Goal: Information Seeking & Learning: Learn about a topic

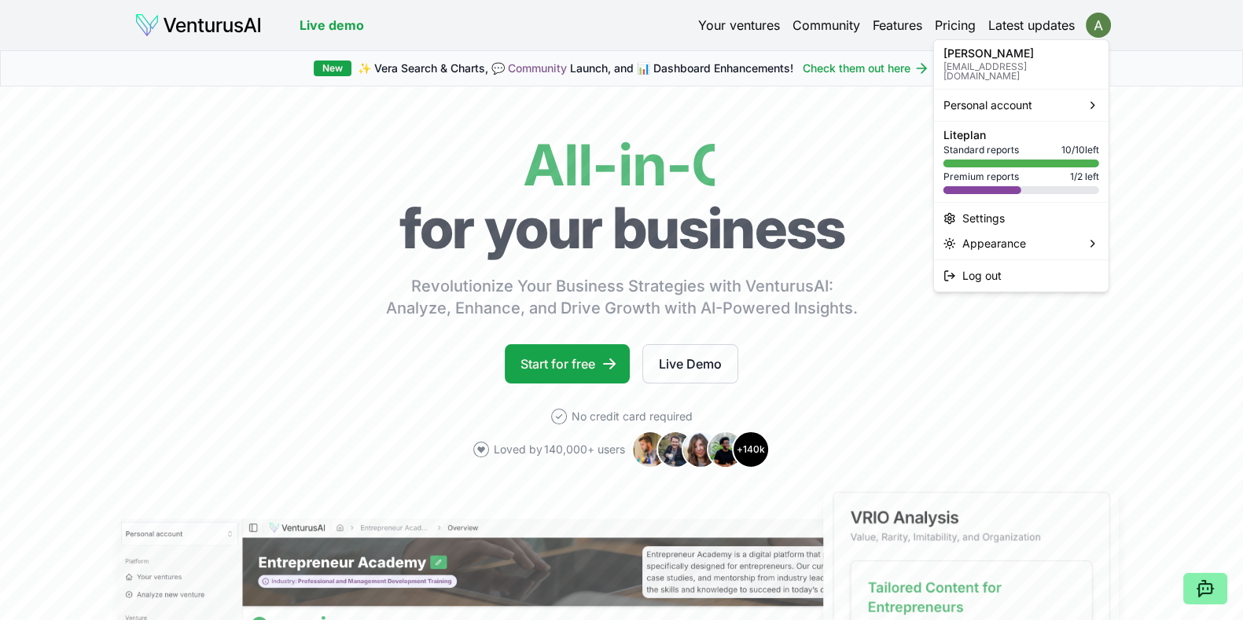
click at [1099, 30] on html "We value your privacy We use cookies to enhance your browsing experience, serve…" at bounding box center [621, 310] width 1243 height 620
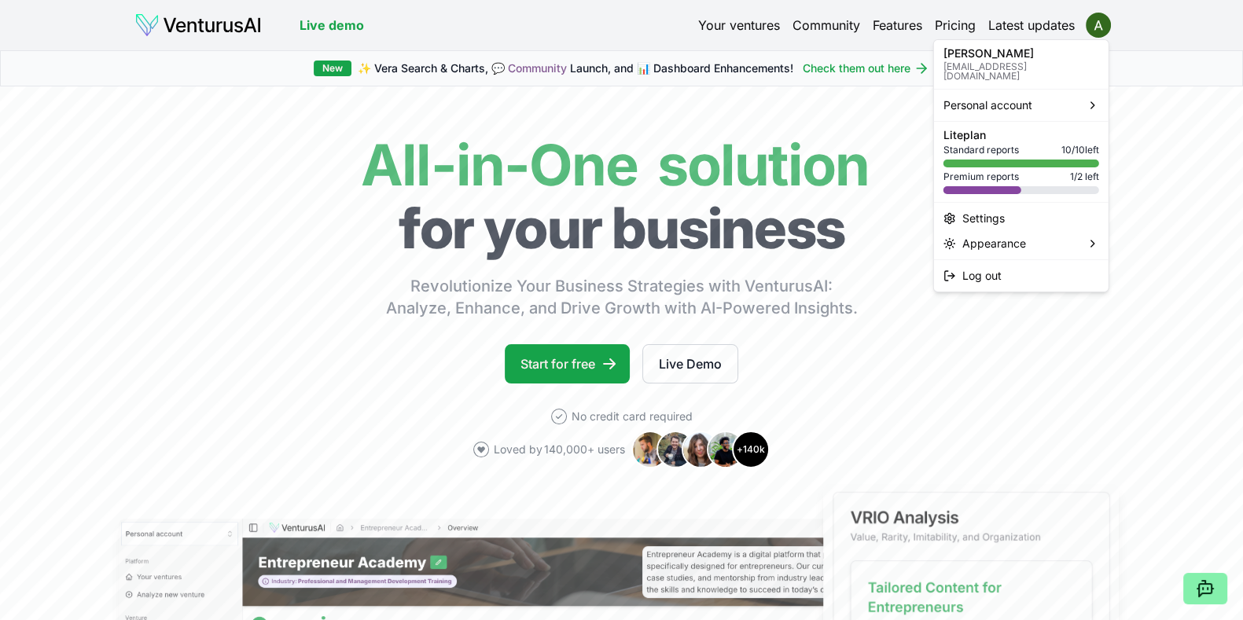
click at [731, 29] on html "We value your privacy We use cookies to enhance your browsing experience, serve…" at bounding box center [621, 310] width 1243 height 620
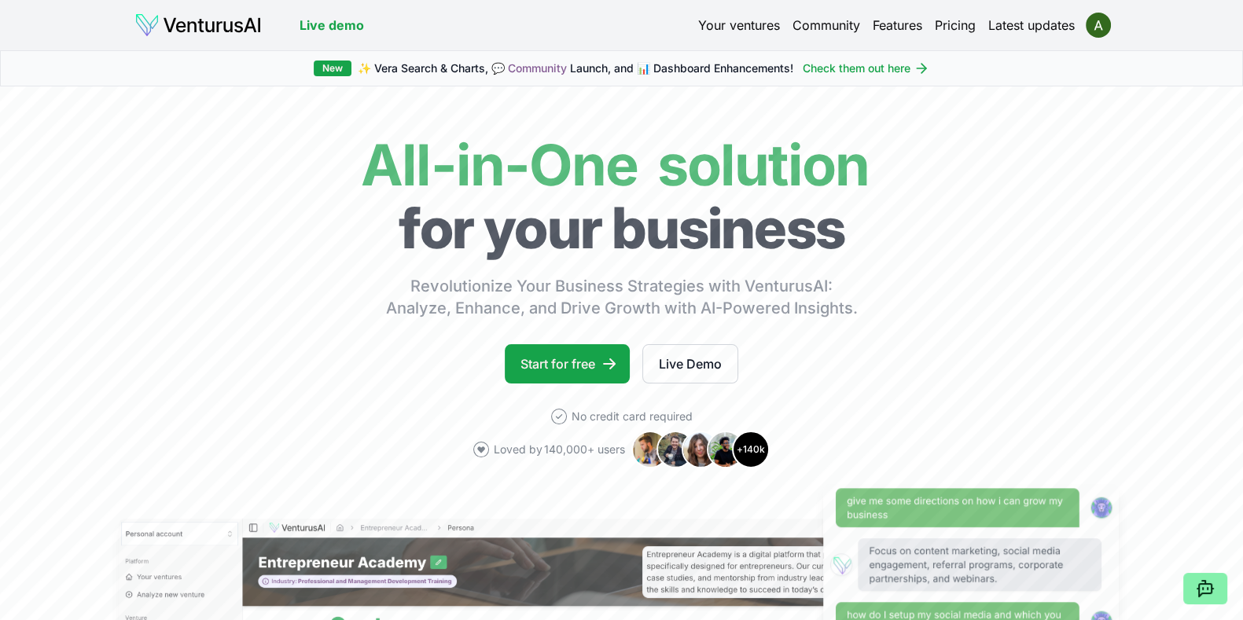
click at [731, 29] on link "Your ventures" at bounding box center [739, 25] width 82 height 19
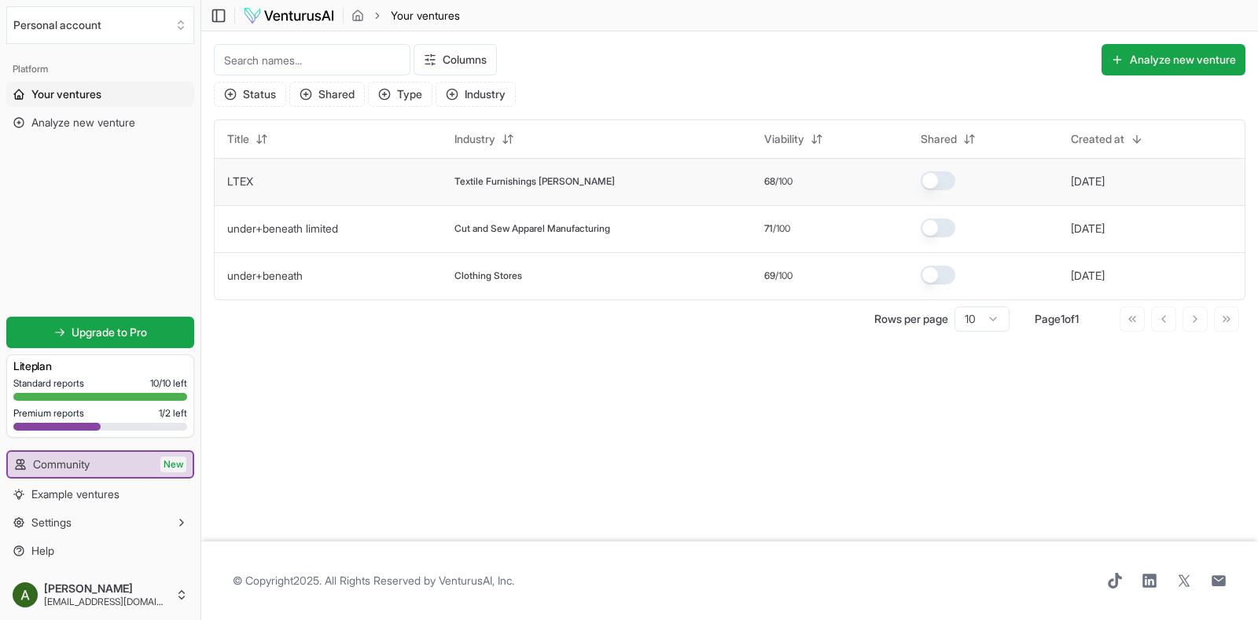
click at [550, 188] on td "Textile Furnishings [PERSON_NAME]" at bounding box center [597, 181] width 310 height 47
click at [259, 186] on td "LTEX" at bounding box center [328, 181] width 227 height 47
drag, startPoint x: 259, startPoint y: 186, endPoint x: 350, endPoint y: 234, distance: 103.0
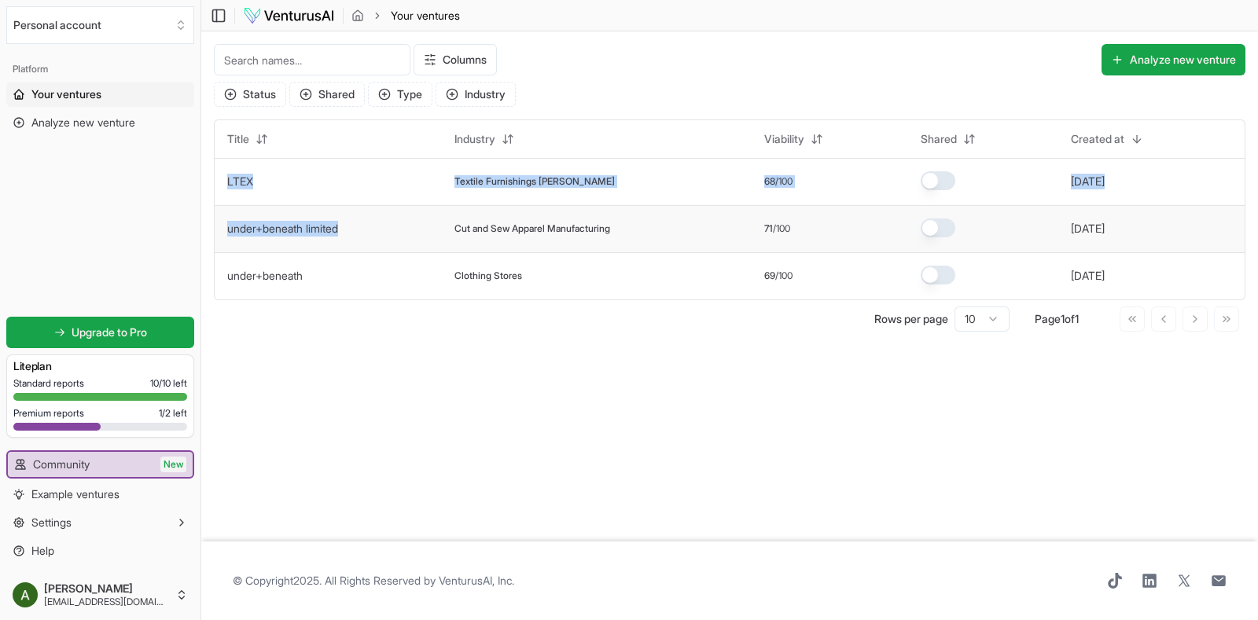
click at [350, 234] on tbody "LTEX Textile Furnishings [PERSON_NAME] 68 /100 [DATE] under+beneath limited Cut…" at bounding box center [730, 228] width 1030 height 141
click at [627, 200] on td "Textile Furnishings [PERSON_NAME]" at bounding box center [597, 181] width 310 height 47
click at [253, 176] on td "LTEX" at bounding box center [328, 181] width 227 height 47
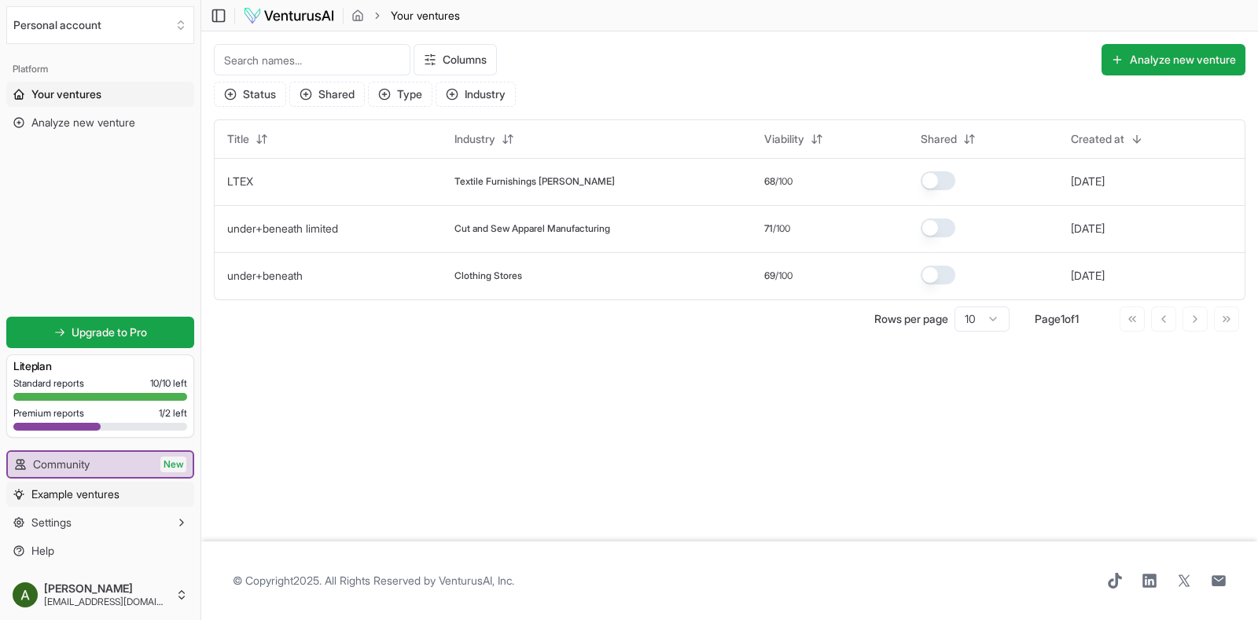
click at [167, 501] on link "Example ventures" at bounding box center [100, 494] width 188 height 25
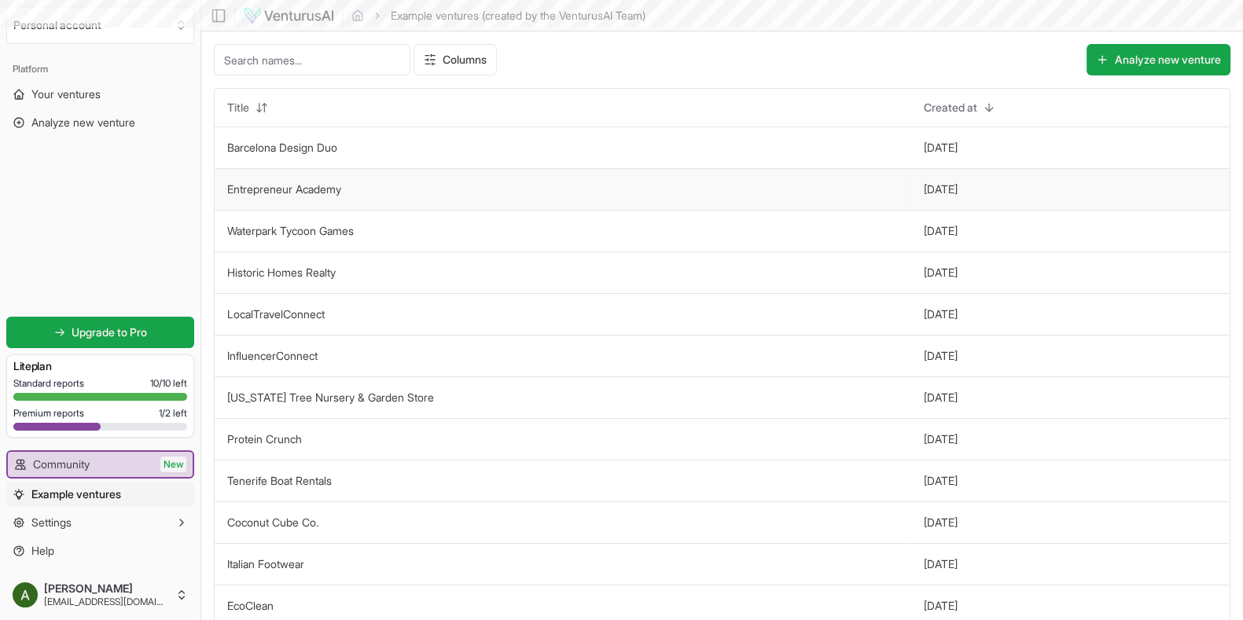
click at [230, 190] on link "Entrepreneur Academy" at bounding box center [284, 188] width 114 height 13
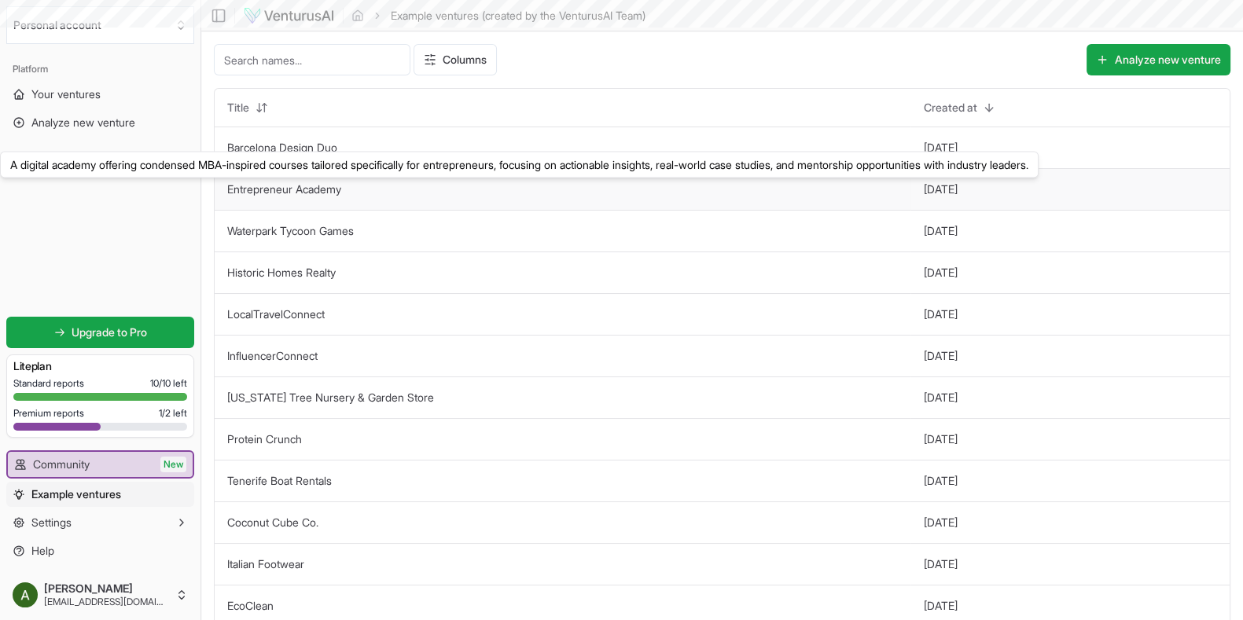
click at [230, 190] on link "Entrepreneur Academy" at bounding box center [284, 188] width 114 height 13
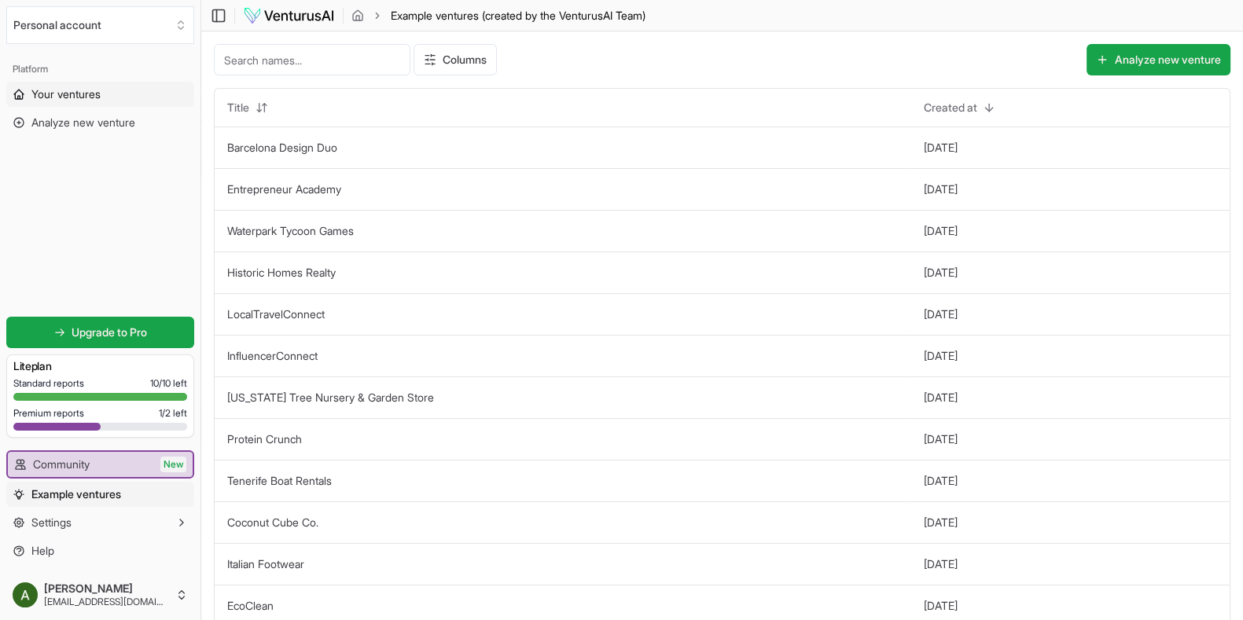
click at [107, 97] on link "Your ventures" at bounding box center [100, 94] width 188 height 25
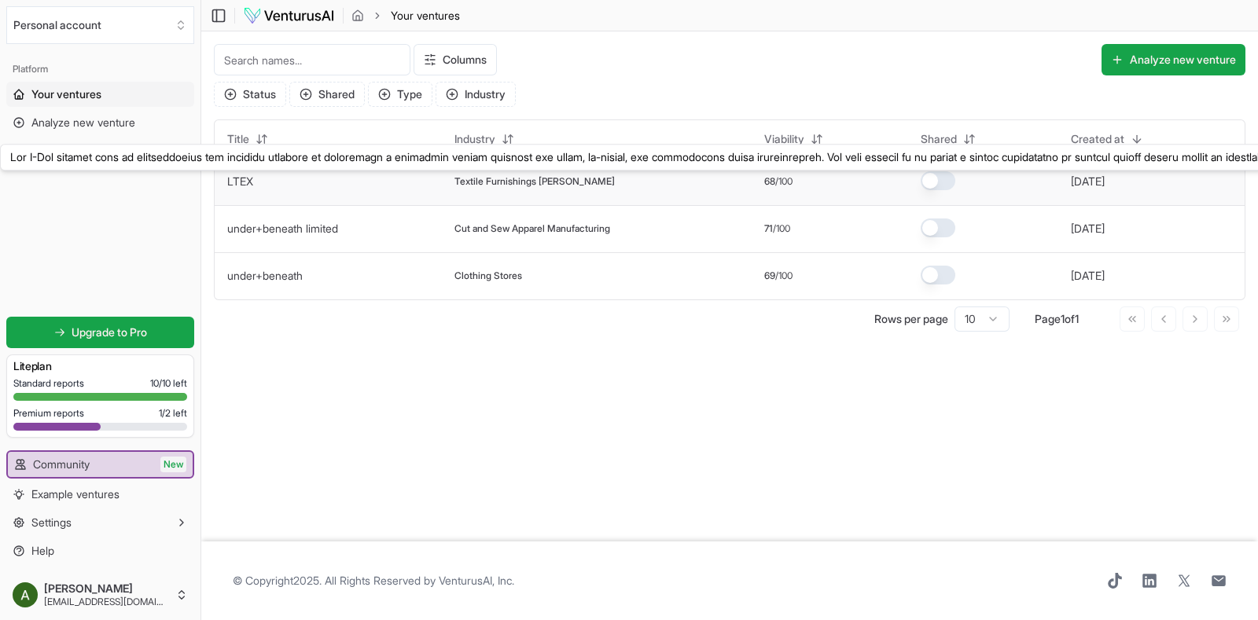
click at [248, 179] on link "LTEX" at bounding box center [240, 180] width 26 height 13
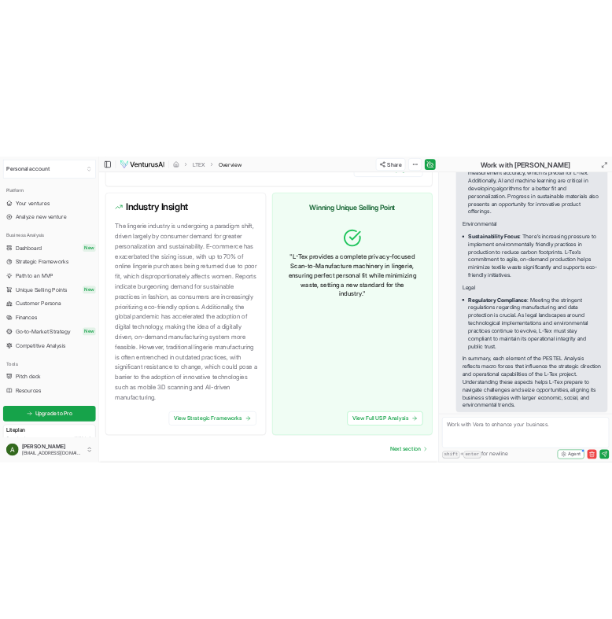
scroll to position [1736, 0]
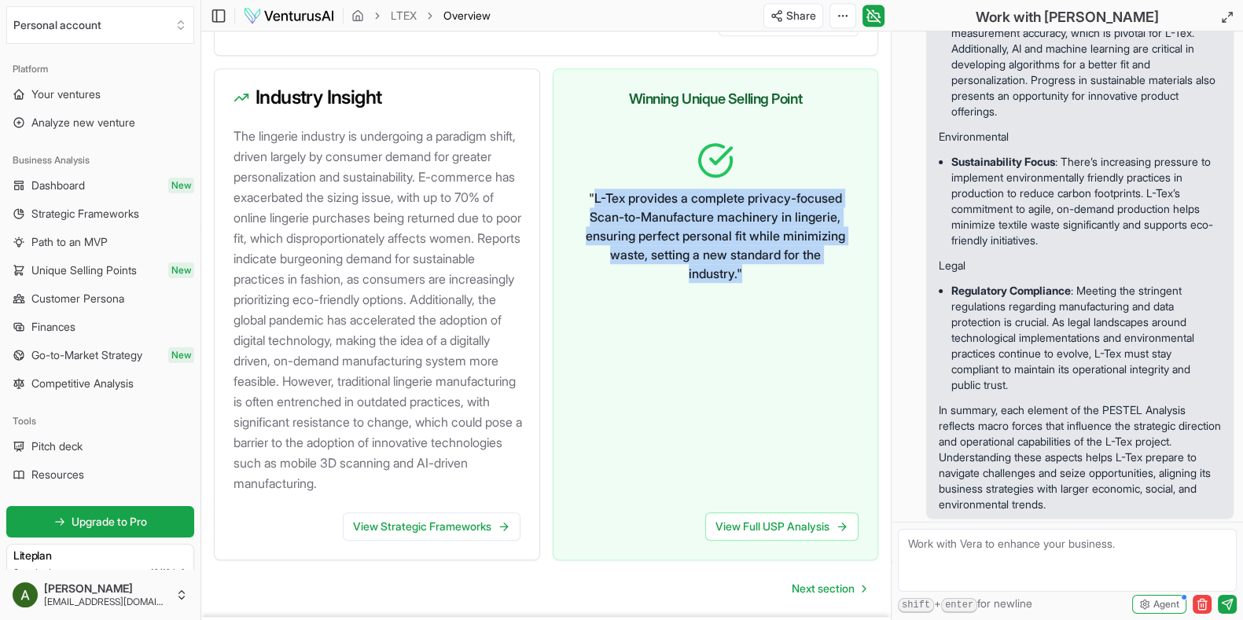
drag, startPoint x: 615, startPoint y: 216, endPoint x: 762, endPoint y: 293, distance: 166.6
click at [762, 283] on p "" L-Tex provides a complete privacy-focused Scan-to-Manufacture machinery in li…" at bounding box center [716, 236] width 262 height 94
copy p "L-Tex provides a complete privacy-focused Scan-to-Manufacture machinery in ling…"
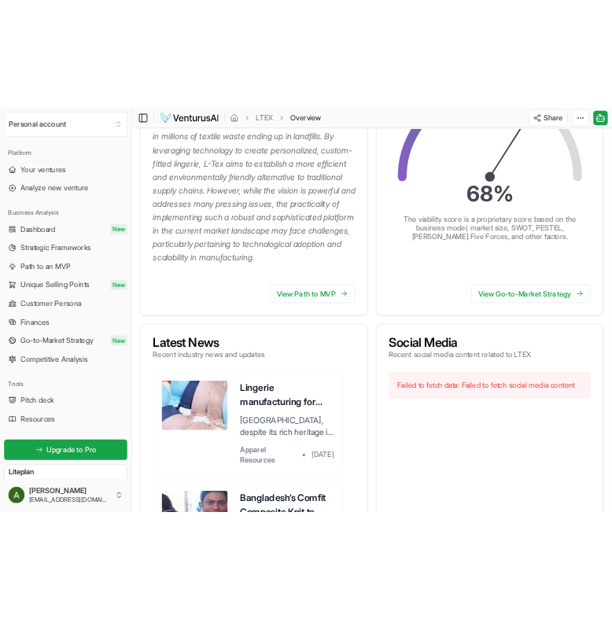
scroll to position [9309, 0]
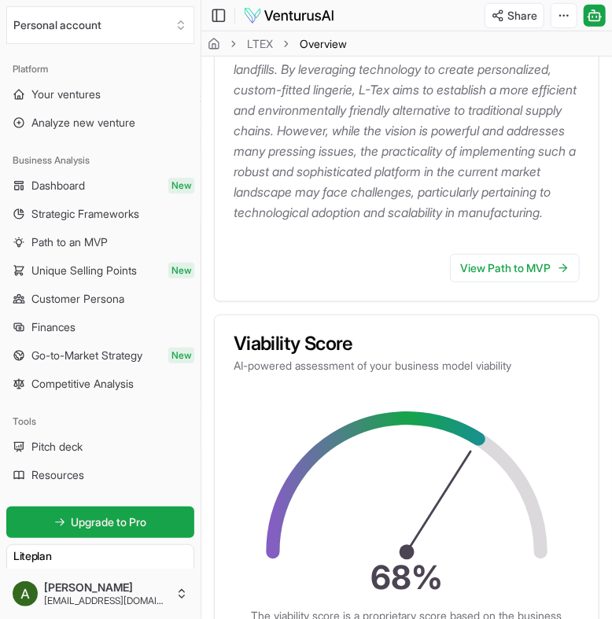
click at [305, 172] on p "The L-Tex project is an innovative venture aimed at transforming the lingerie i…" at bounding box center [409, 69] width 352 height 307
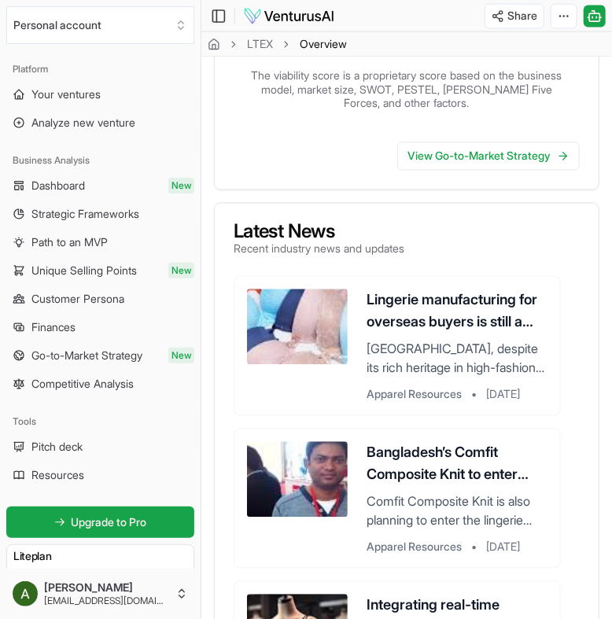
scroll to position [1057, 0]
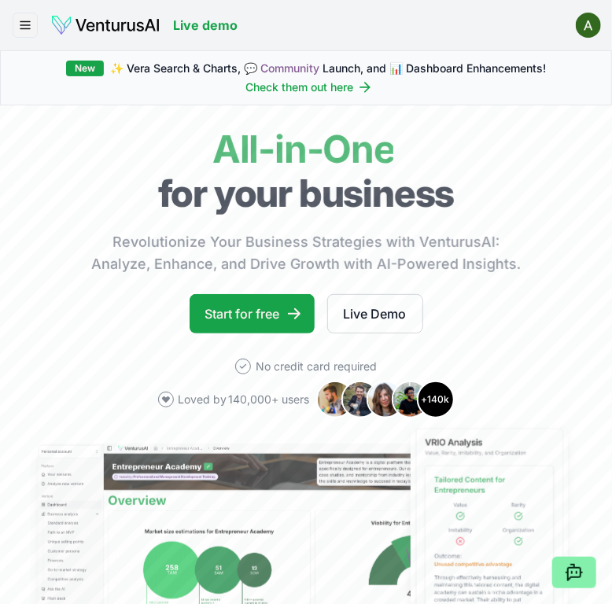
click at [23, 28] on icon "button" at bounding box center [25, 25] width 14 height 19
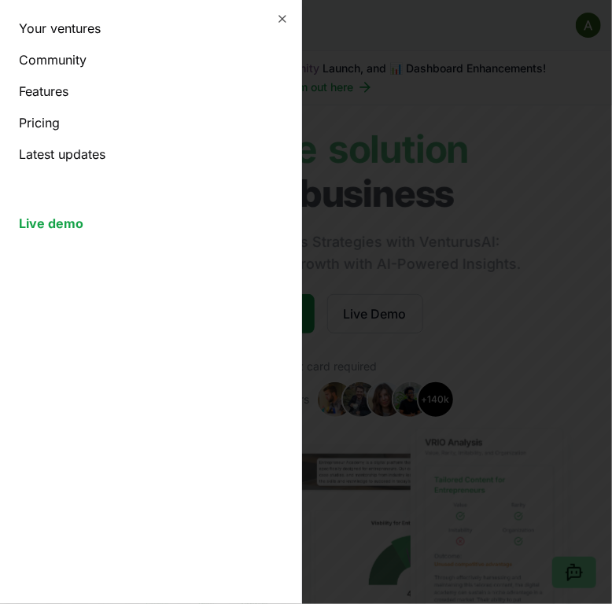
click at [67, 29] on link "Your ventures" at bounding box center [150, 28] width 263 height 19
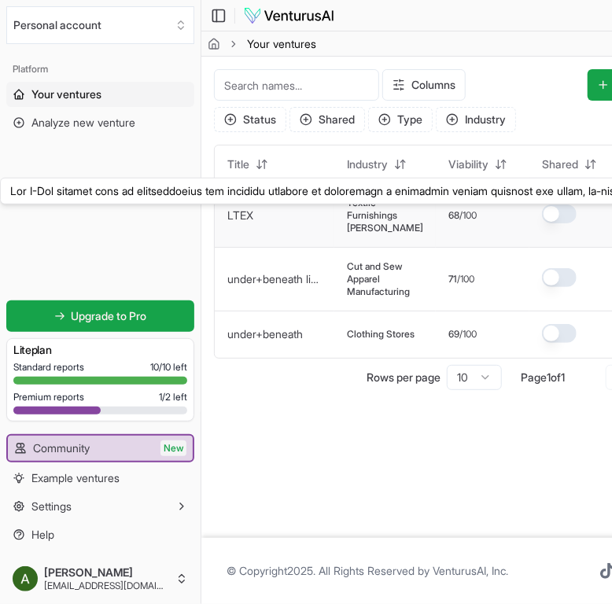
click at [242, 217] on link "LTEX" at bounding box center [240, 214] width 26 height 13
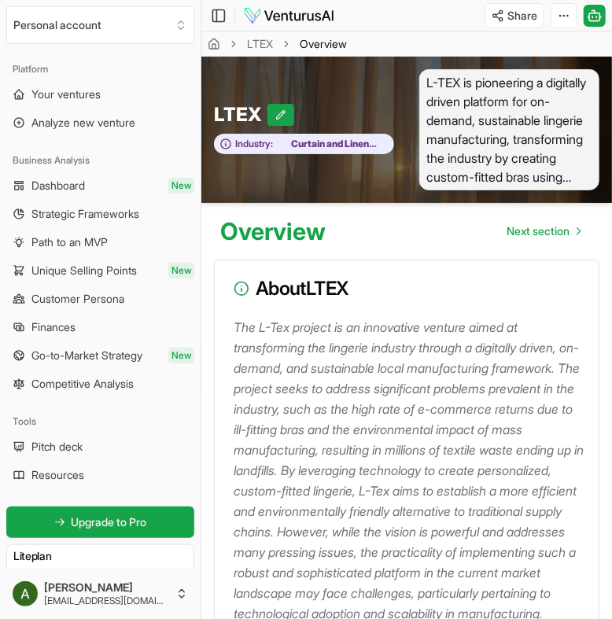
scroll to position [10077, 0]
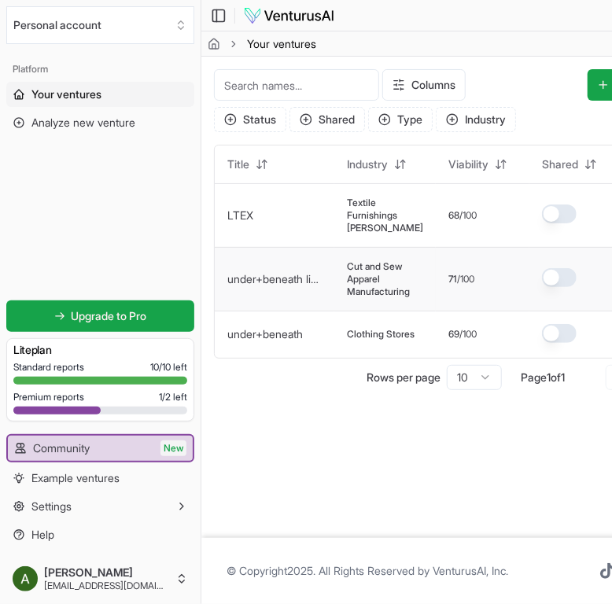
click at [283, 277] on link "under+beneath limited" at bounding box center [282, 278] width 111 height 13
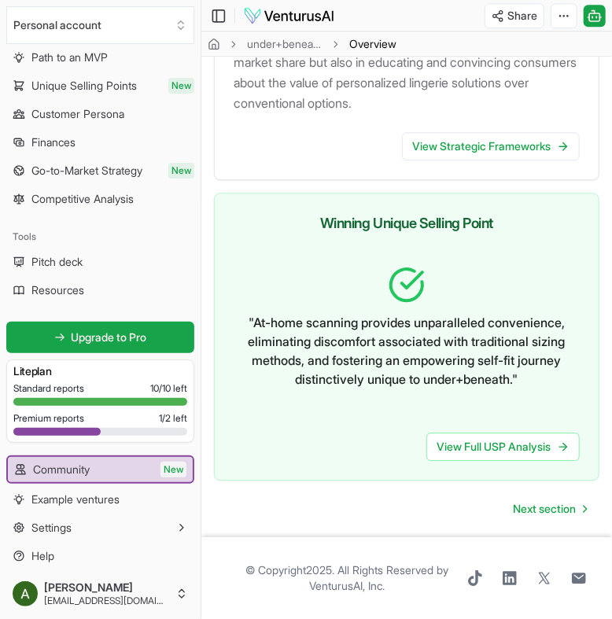
scroll to position [189, 0]
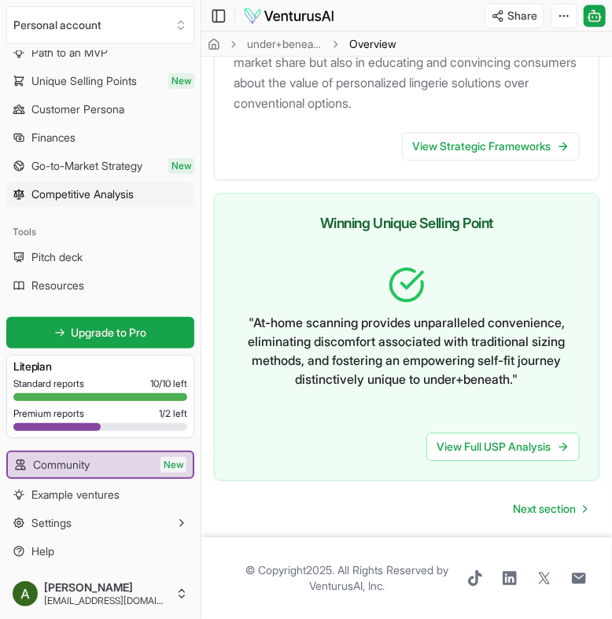
click at [110, 188] on span "Competitive Analysis" at bounding box center [82, 194] width 102 height 16
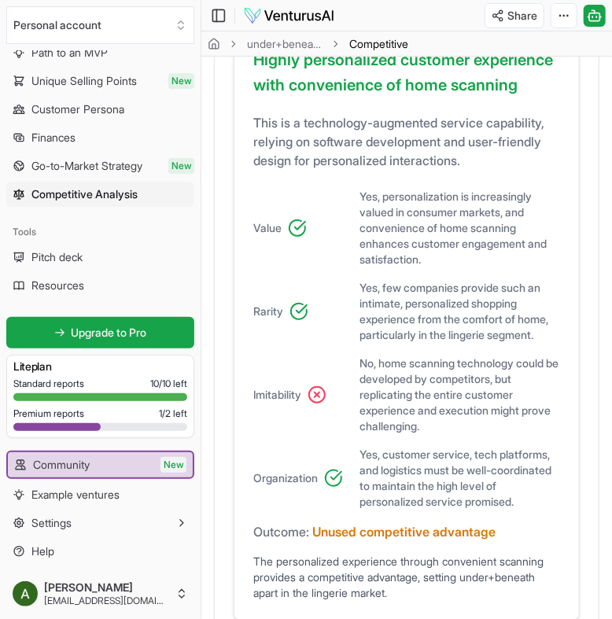
scroll to position [2176, 0]
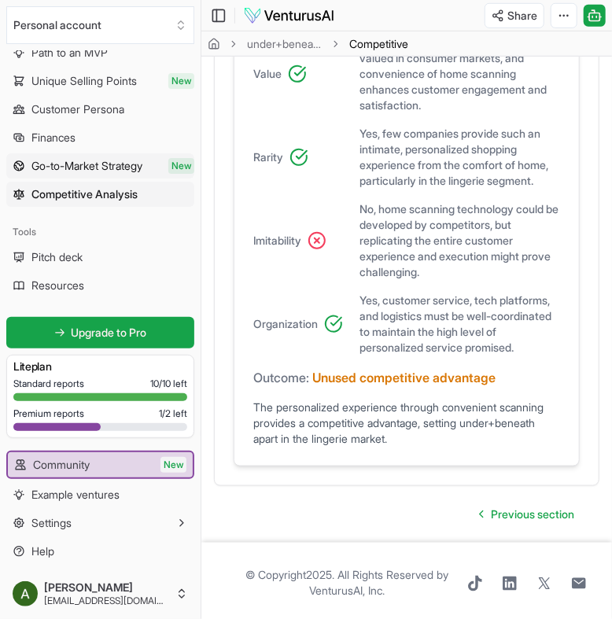
click at [130, 161] on span "Go-to-Market Strategy" at bounding box center [86, 166] width 111 height 16
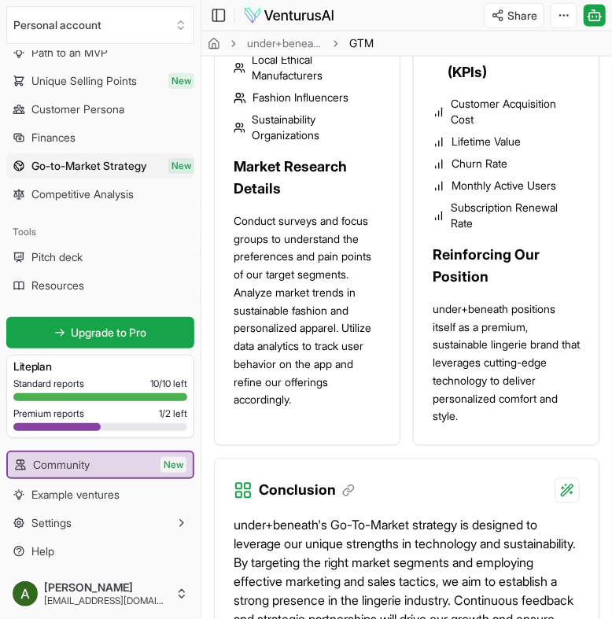
scroll to position [2930, 0]
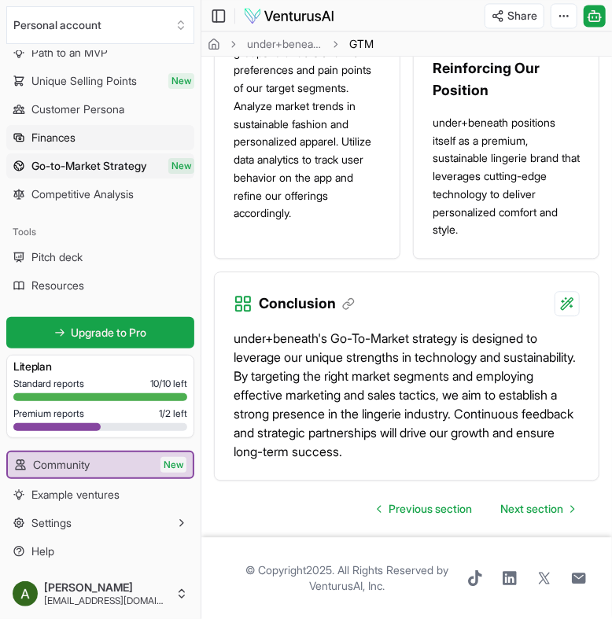
click at [107, 132] on link "Finances" at bounding box center [100, 137] width 188 height 25
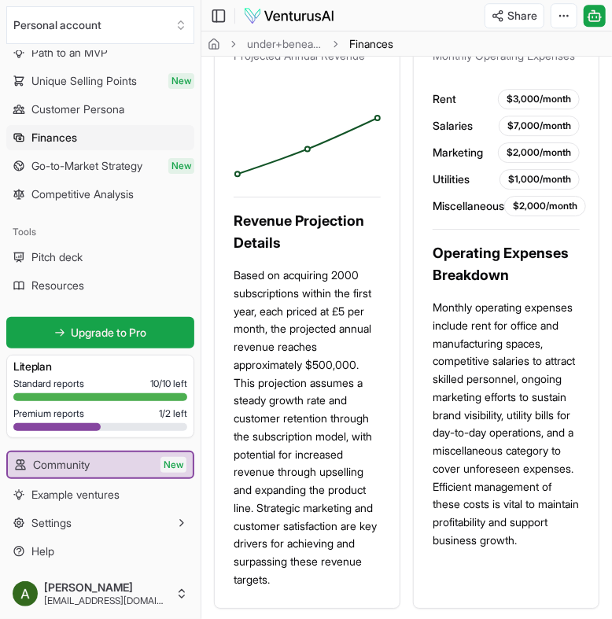
scroll to position [1461, 0]
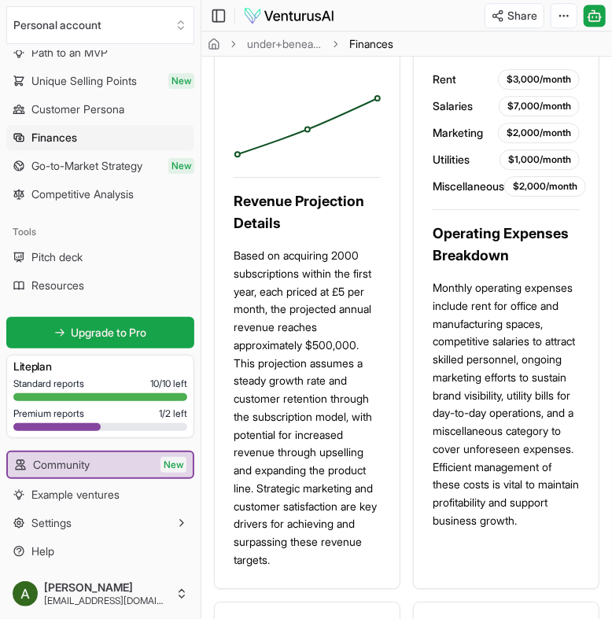
click at [408, 332] on div "Market Research $30 Billion Global Lingerie Market Size Target: Women aged 20-4…" at bounding box center [406, 282] width 385 height 2263
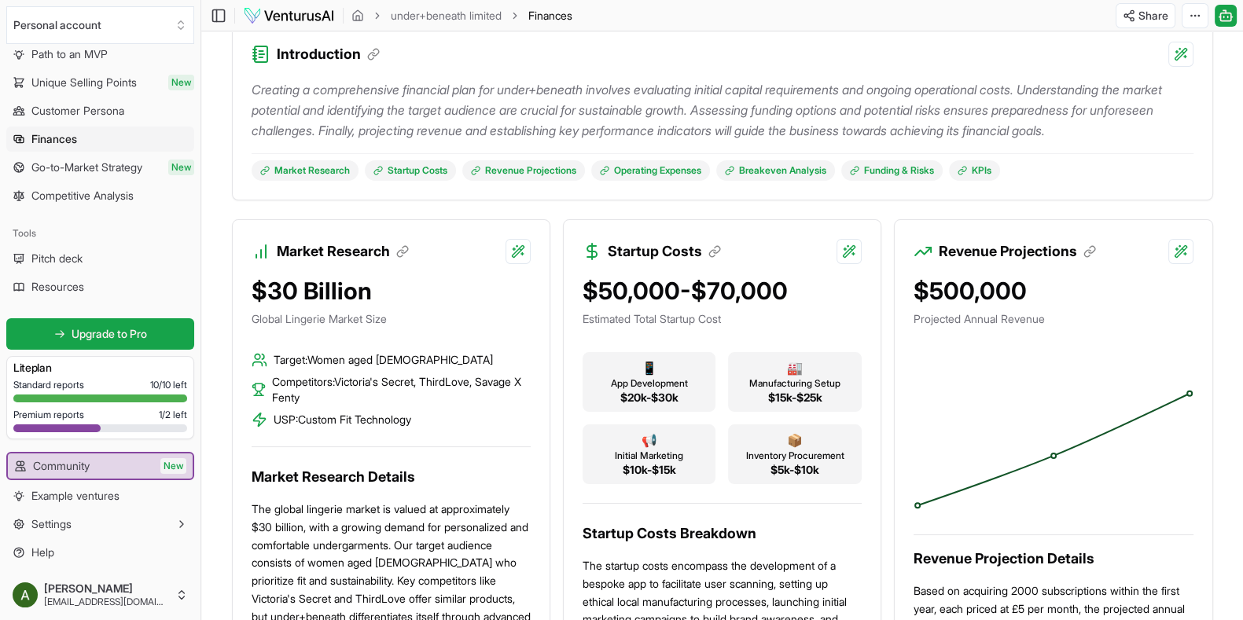
scroll to position [354, 0]
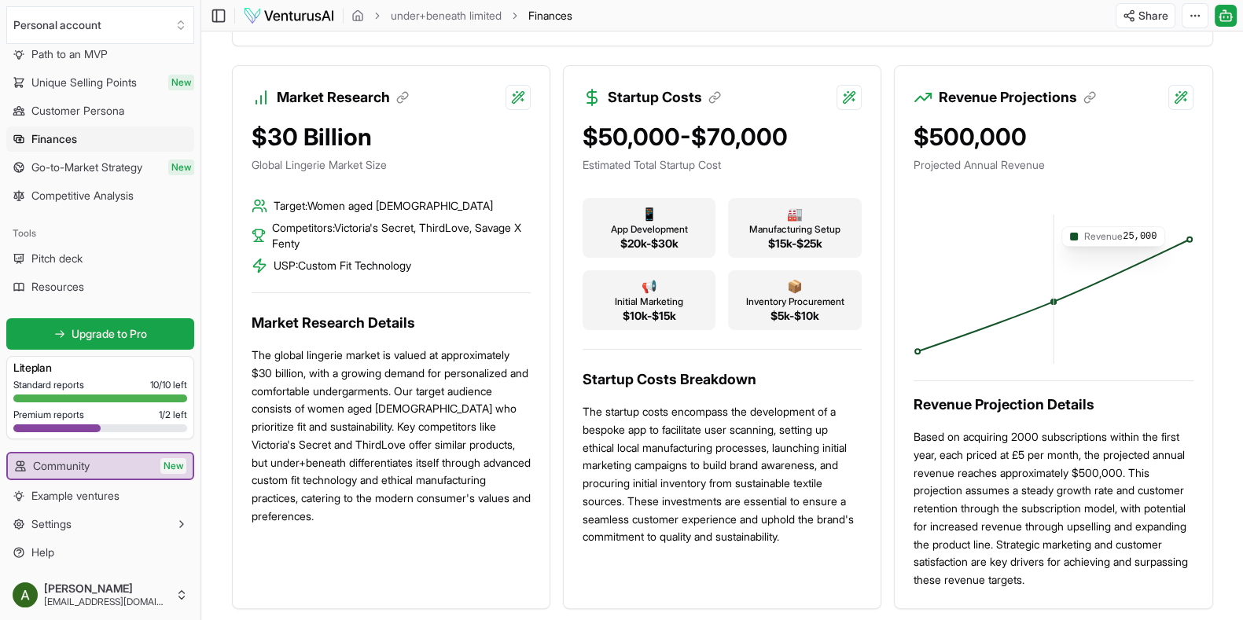
click at [611, 218] on icon at bounding box center [1053, 289] width 280 height 157
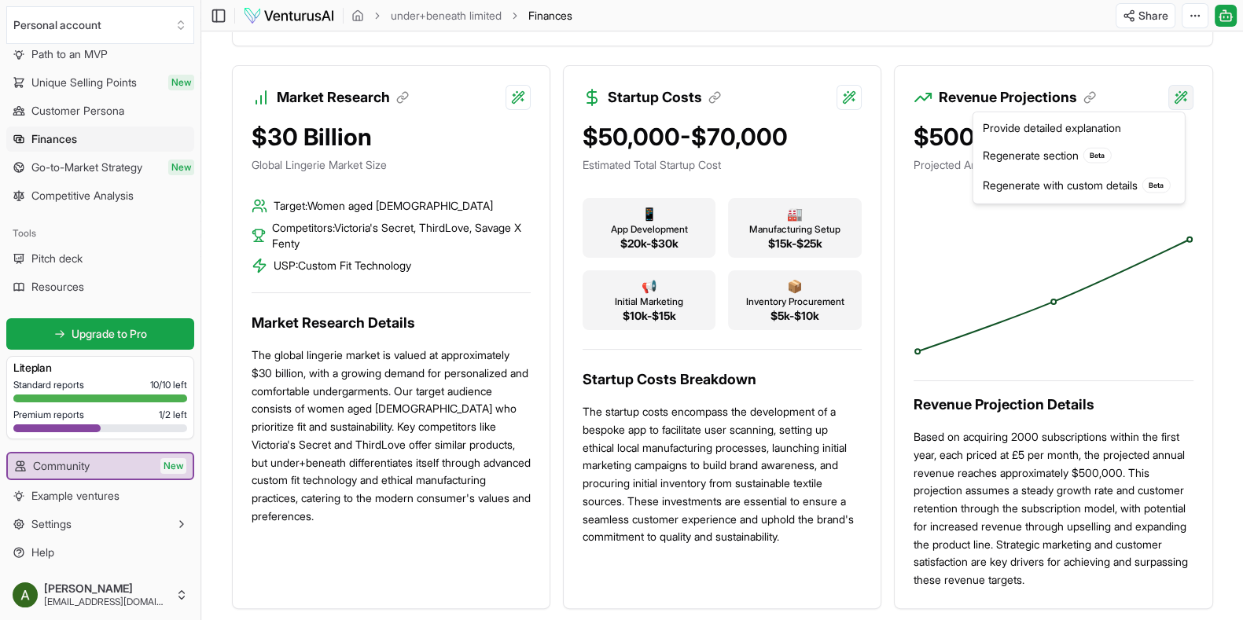
click at [611, 128] on div "Provide detailed explanation" at bounding box center [1078, 128] width 205 height 25
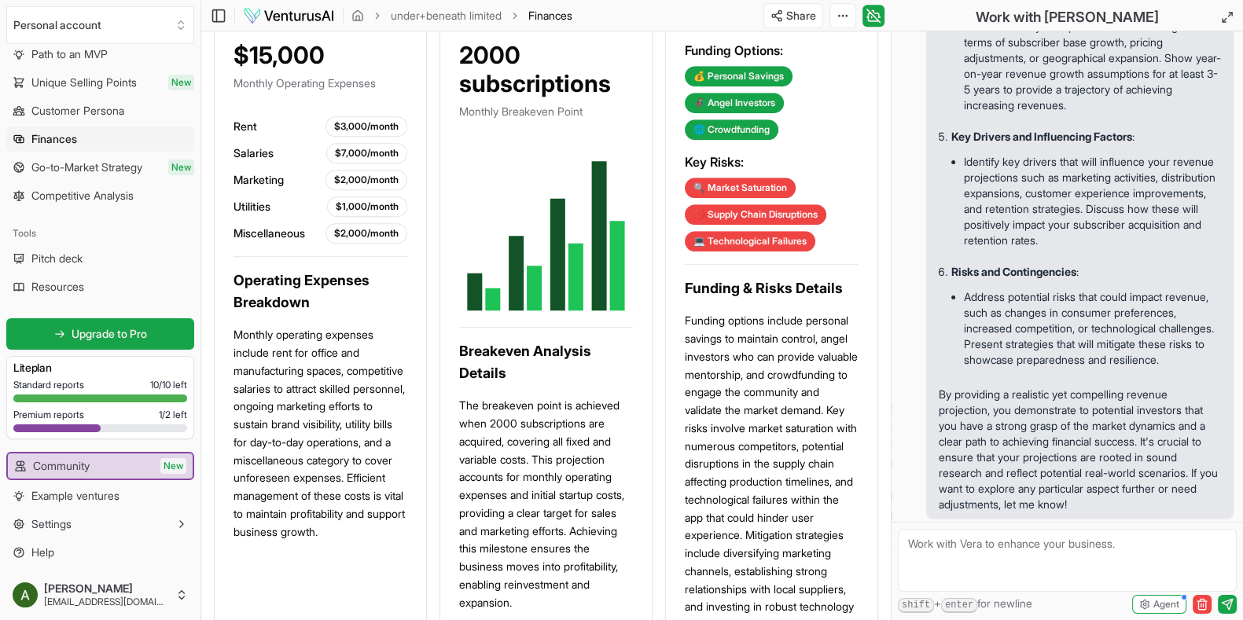
scroll to position [1243, 0]
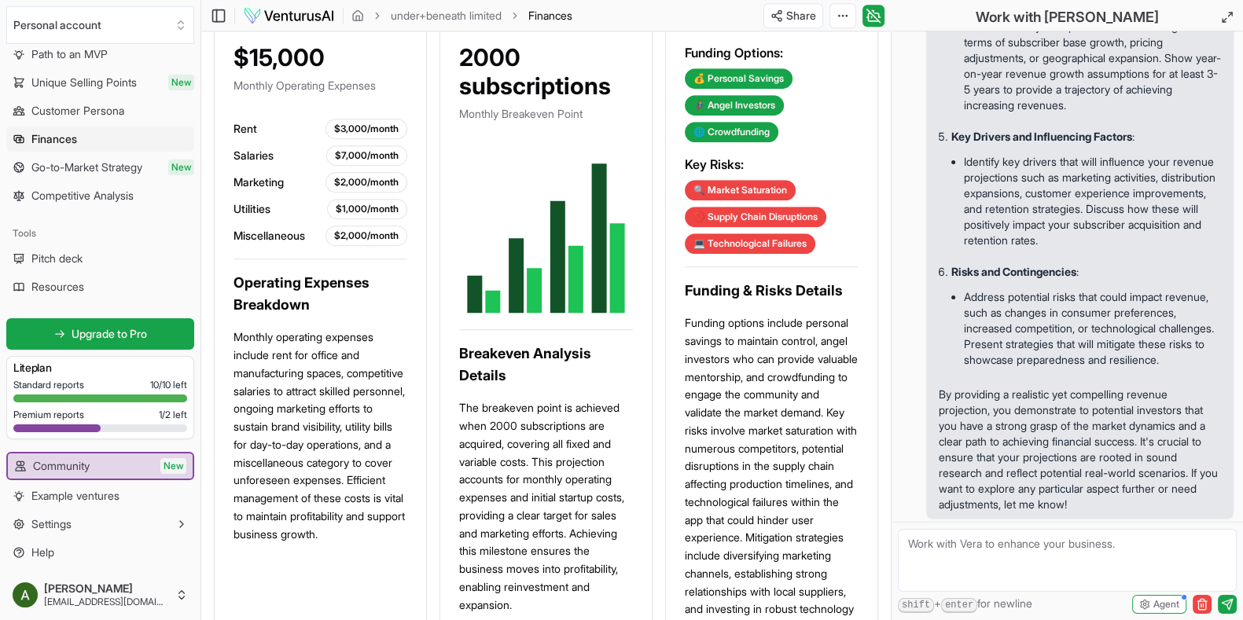
click at [611, 299] on li "Address potential risks that could impact revenue, such as changes in consumer …" at bounding box center [1092, 328] width 257 height 85
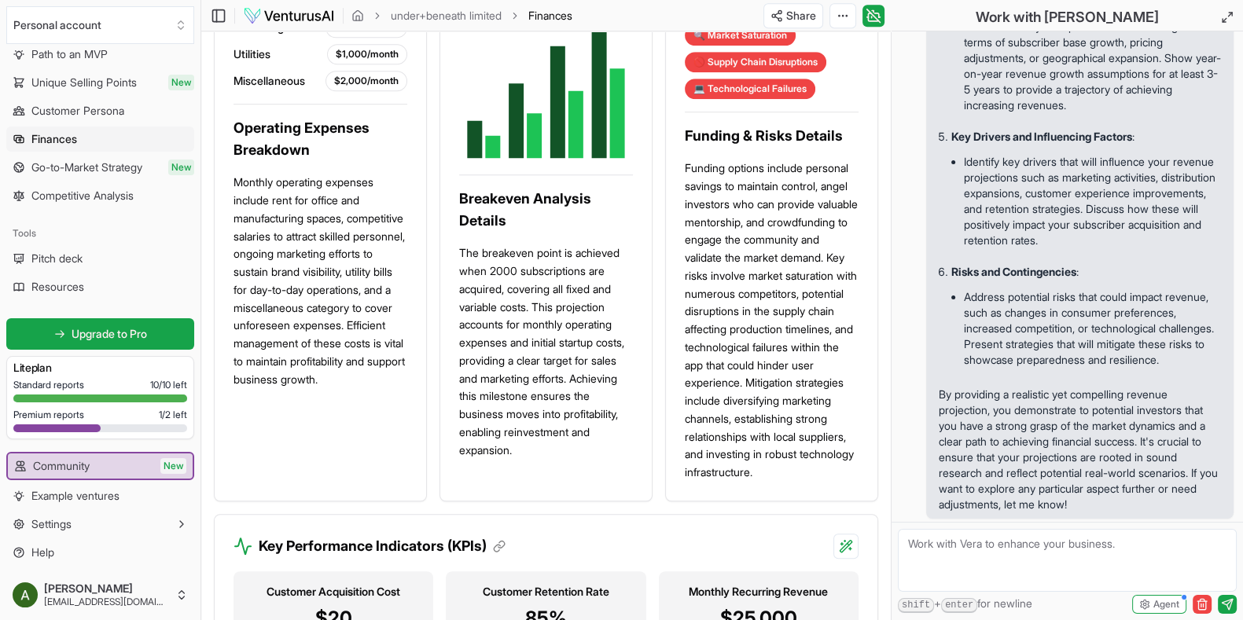
scroll to position [1411, 0]
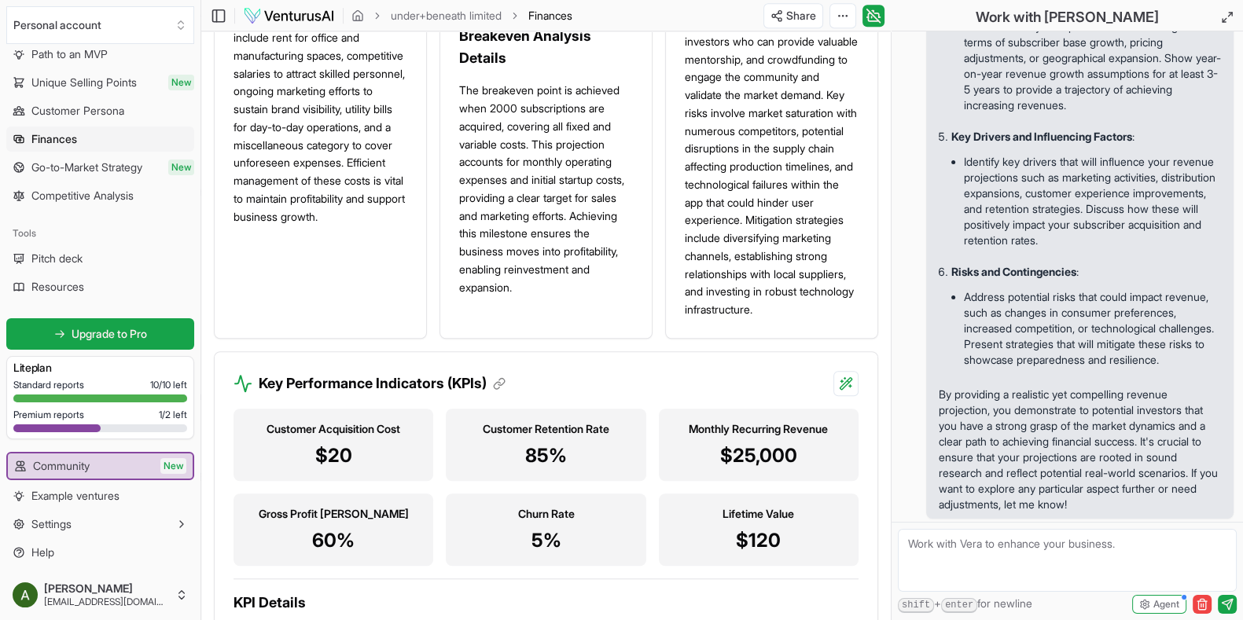
scroll to position [1607, 0]
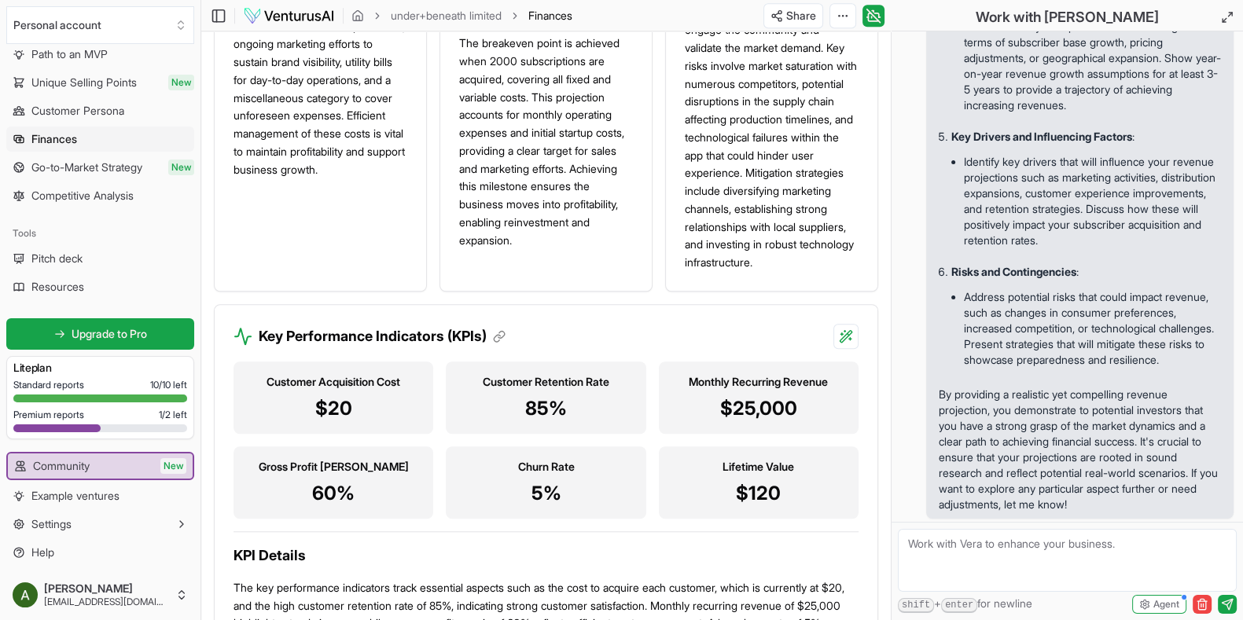
click at [611, 556] on textarea at bounding box center [1067, 560] width 339 height 63
type textarea "Okay but the issue is I feel like it#s very research heavy so like we need anot…"
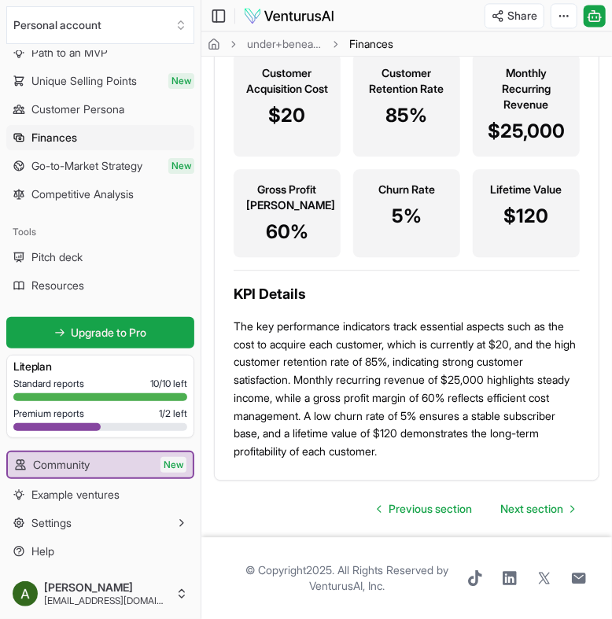
scroll to position [0, 0]
